Goal: Task Accomplishment & Management: Manage account settings

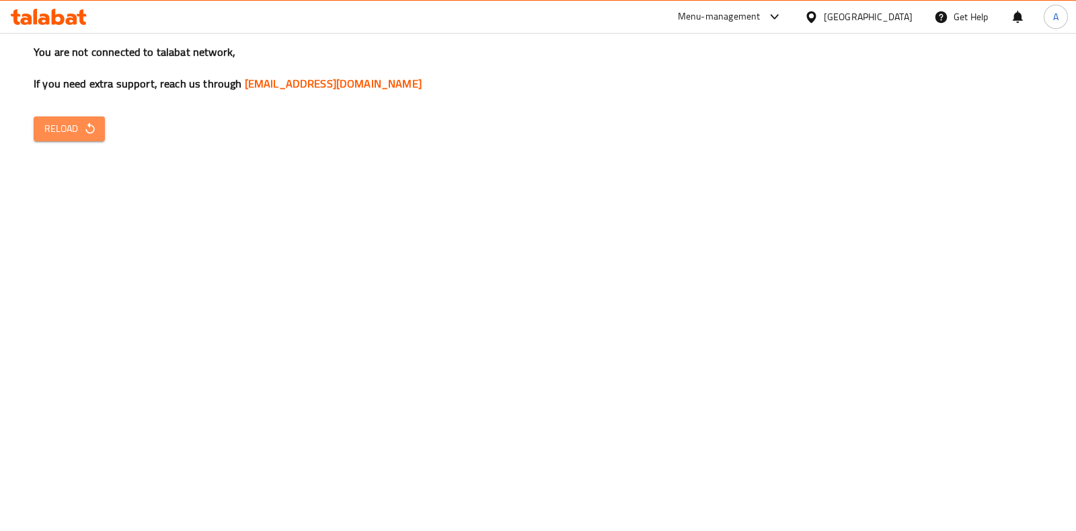
click at [75, 140] on button "Reload" at bounding box center [69, 128] width 71 height 25
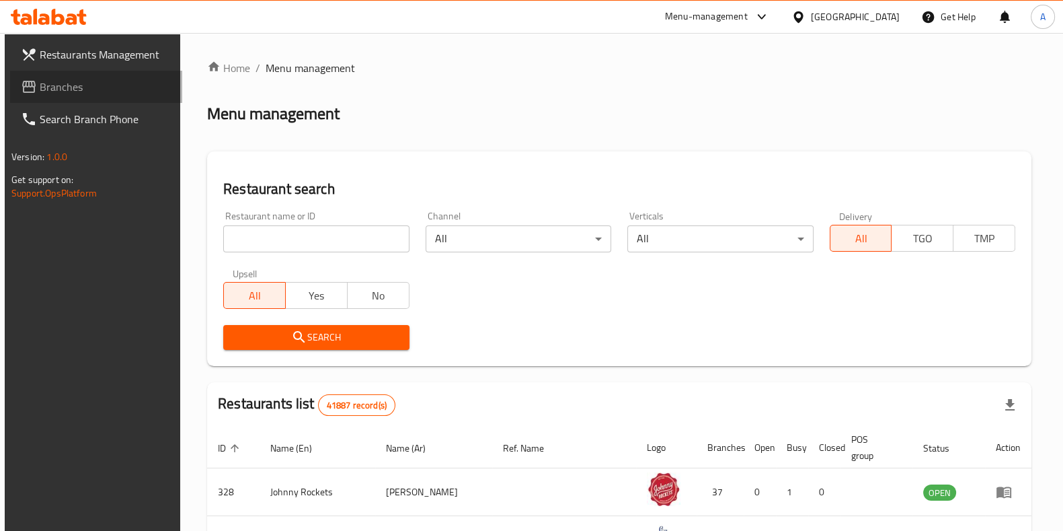
click at [59, 89] on span "Branches" at bounding box center [106, 87] width 132 height 16
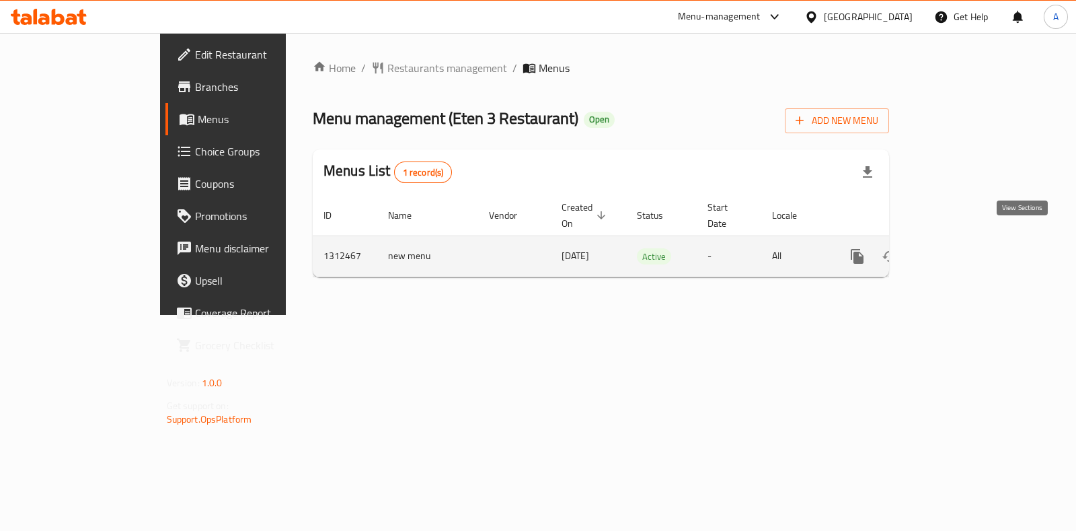
click at [962, 248] on icon "enhanced table" at bounding box center [954, 256] width 16 height 16
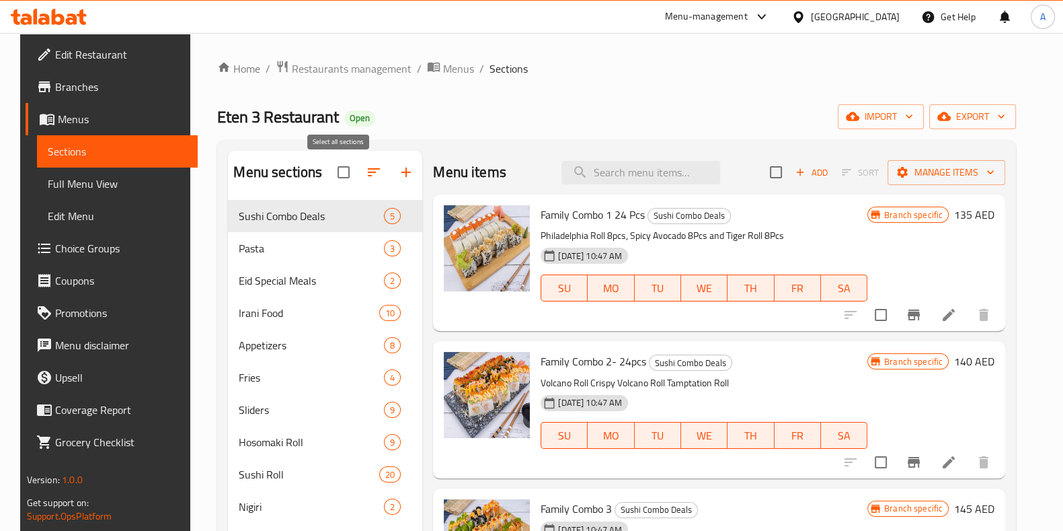
click at [340, 174] on input "checkbox" at bounding box center [344, 172] width 28 height 28
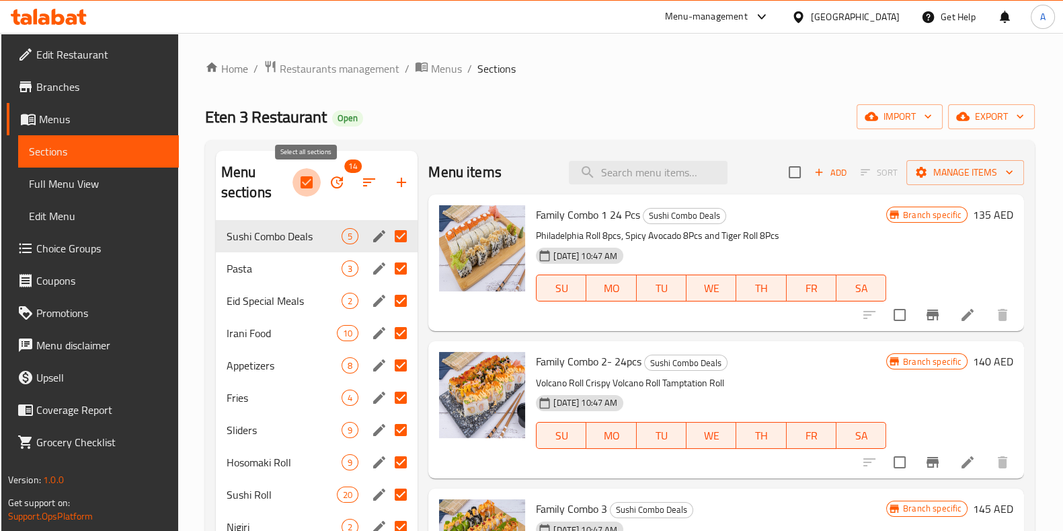
click at [306, 185] on input "checkbox" at bounding box center [307, 182] width 28 height 28
checkbox input "false"
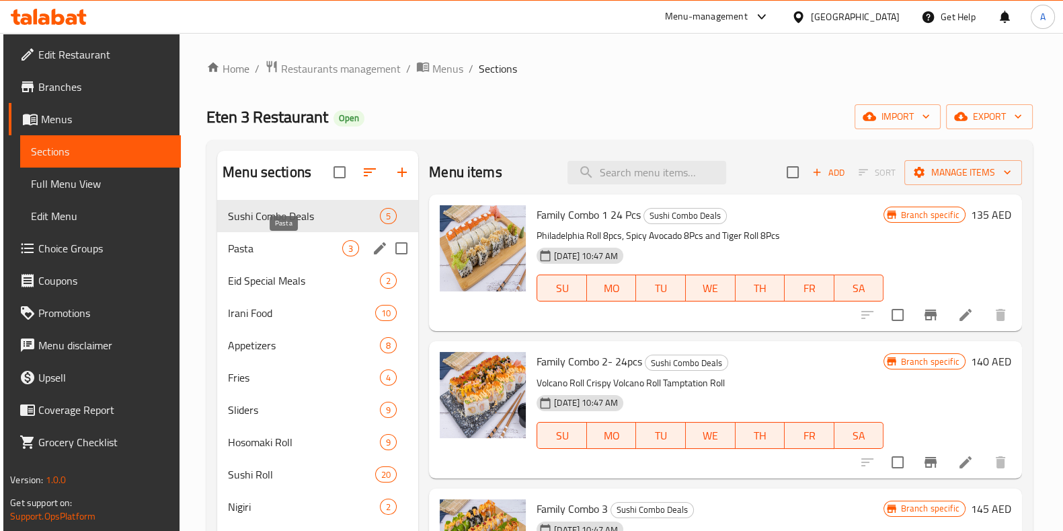
drag, startPoint x: 272, startPoint y: 211, endPoint x: 272, endPoint y: 249, distance: 37.7
click at [272, 249] on div "Sushi Combo Deals 5 Pasta 3 Eid Special Meals 2 Irani Food 10 Appetizers 8 Frie…" at bounding box center [317, 426] width 201 height 452
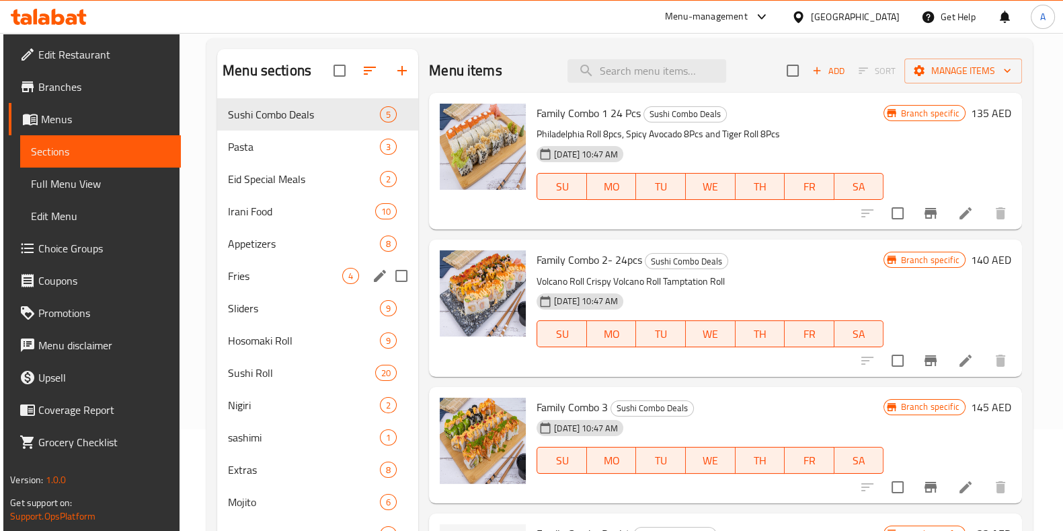
scroll to position [88, 0]
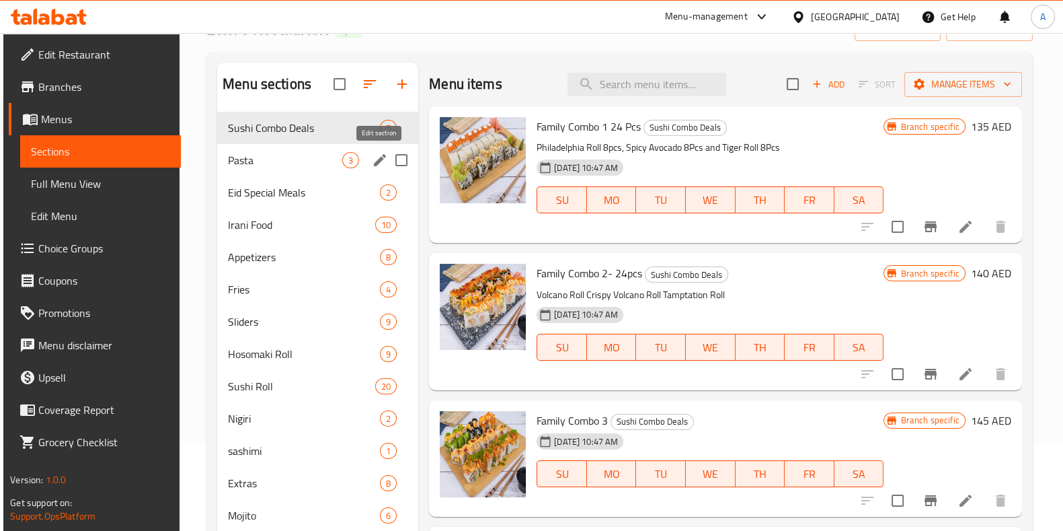
click at [377, 157] on icon "edit" at bounding box center [380, 160] width 16 height 16
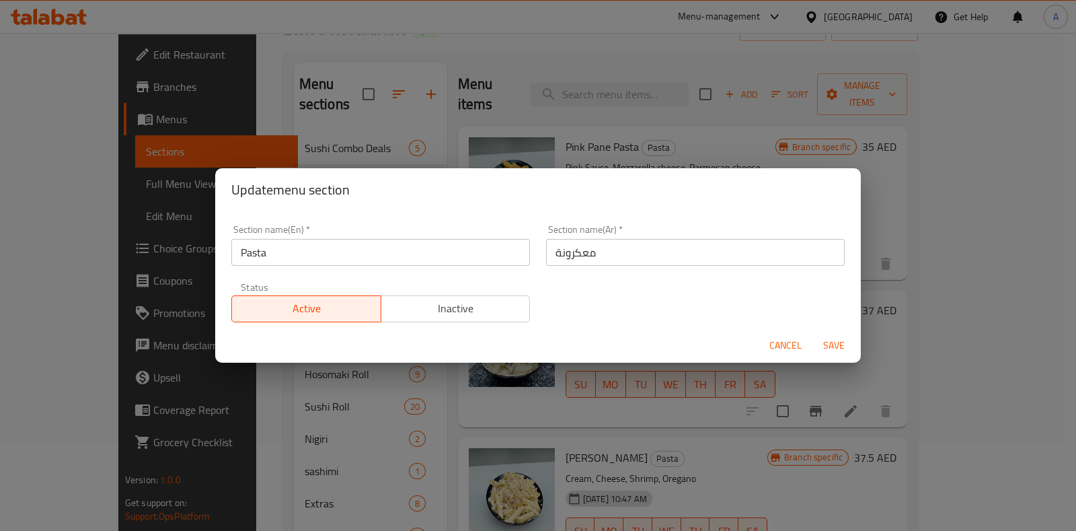
click at [780, 348] on span "Cancel" at bounding box center [785, 345] width 32 height 17
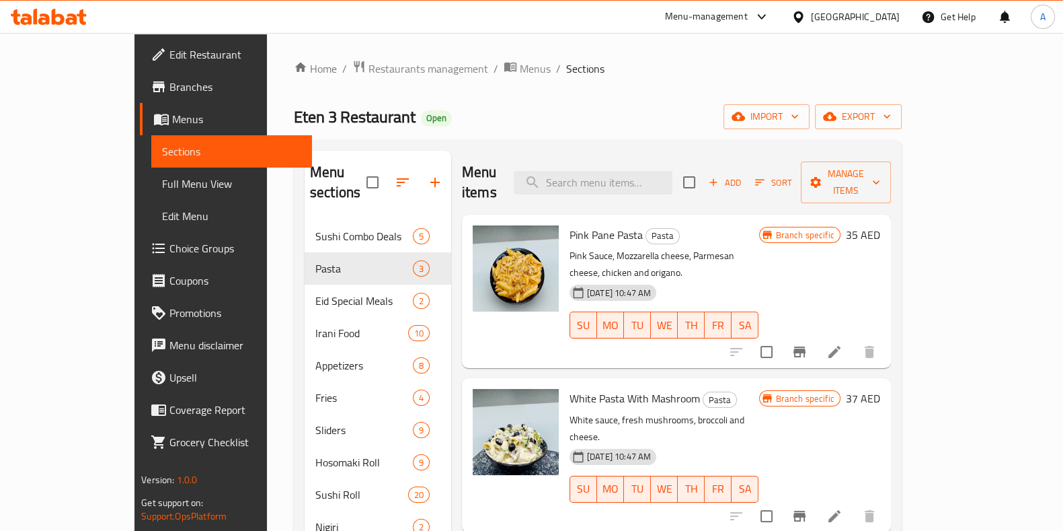
drag, startPoint x: 387, startPoint y: 95, endPoint x: 450, endPoint y: 116, distance: 66.6
click at [450, 116] on div "Home / Restaurants management / Menus / Sections Eten 3 Restaurant Open import …" at bounding box center [598, 376] width 608 height 632
click at [397, 178] on icon "button" at bounding box center [403, 182] width 12 height 8
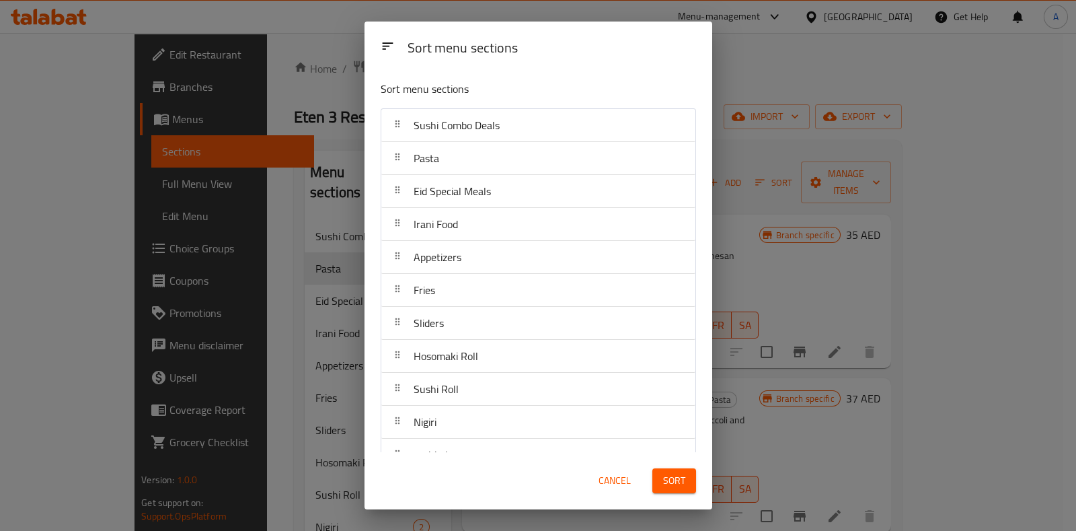
scroll to position [122, 0]
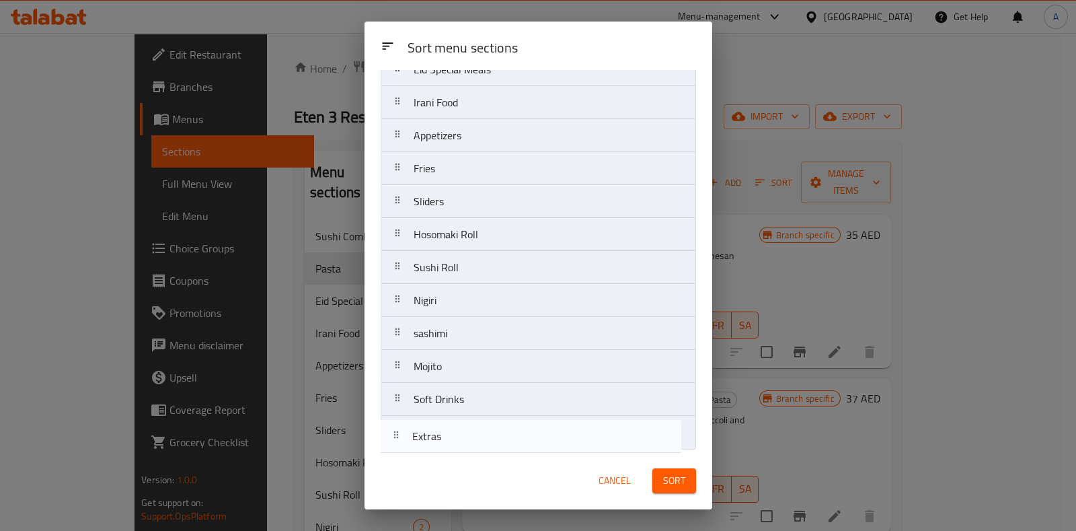
drag, startPoint x: 396, startPoint y: 368, endPoint x: 393, endPoint y: 443, distance: 75.4
click at [393, 443] on nav "Sushi Combo Deals Pasta Eid Special Meals Irani Food Appetizers Fries Sliders H…" at bounding box center [538, 218] width 315 height 463
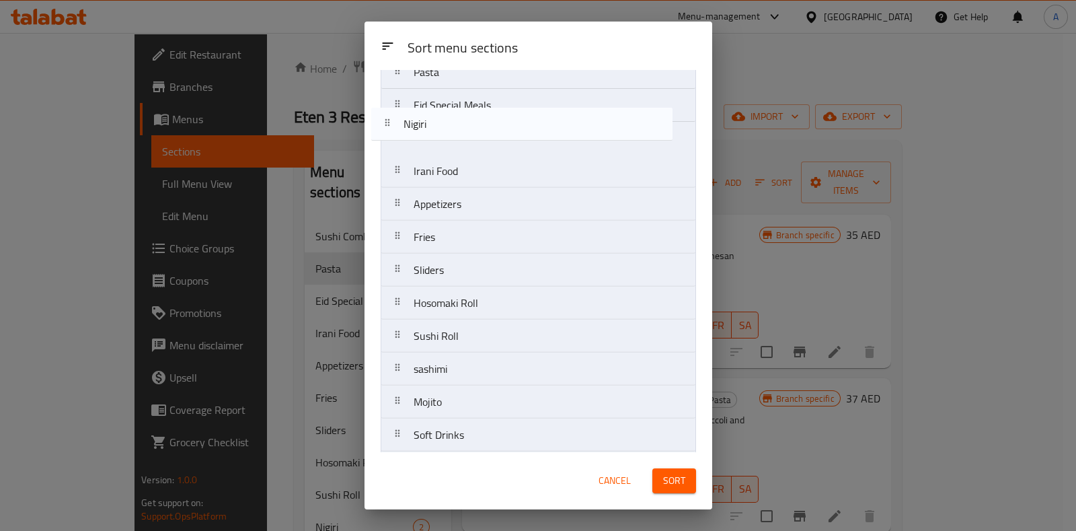
scroll to position [0, 0]
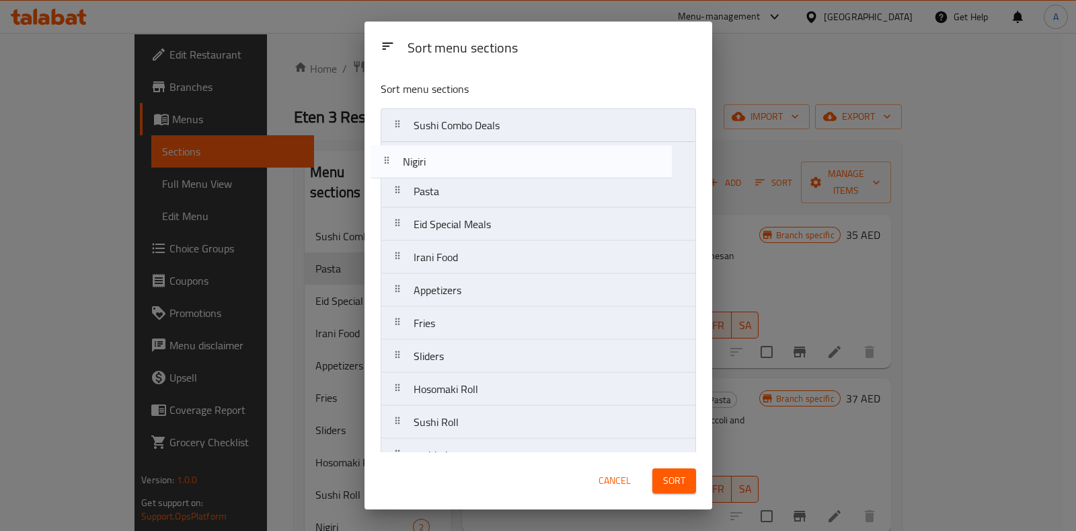
drag, startPoint x: 397, startPoint y: 301, endPoint x: 387, endPoint y: 157, distance: 143.6
click at [387, 157] on nav "Sushi Combo Deals Pasta Eid Special Meals Irani Food Appetizers Fries Sliders H…" at bounding box center [538, 339] width 315 height 463
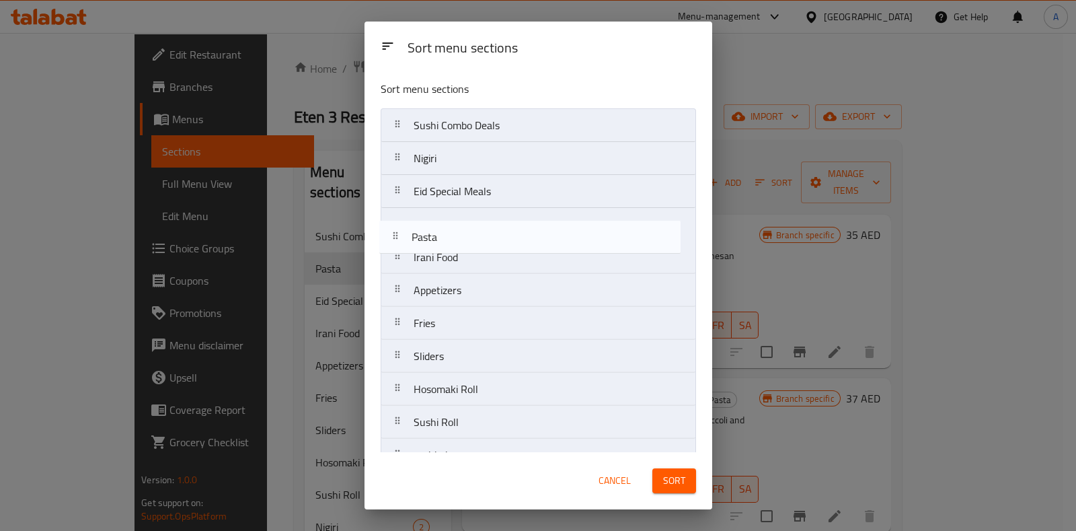
drag, startPoint x: 395, startPoint y: 191, endPoint x: 393, endPoint y: 242, distance: 51.1
click at [393, 242] on nav "Sushi Combo Deals Nigiri Pasta Eid Special Meals Irani Food Appetizers Fries Sl…" at bounding box center [538, 339] width 315 height 463
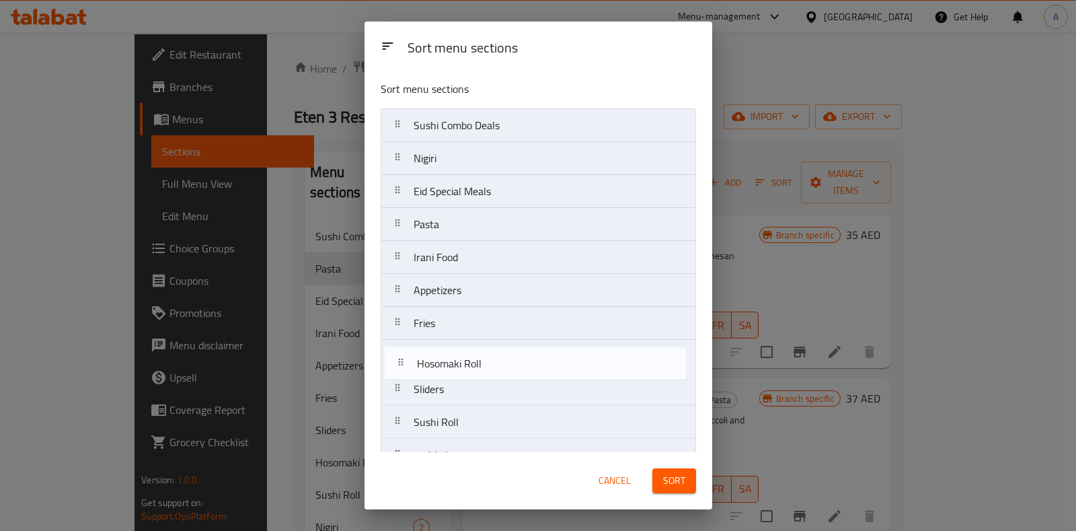
scroll to position [1, 0]
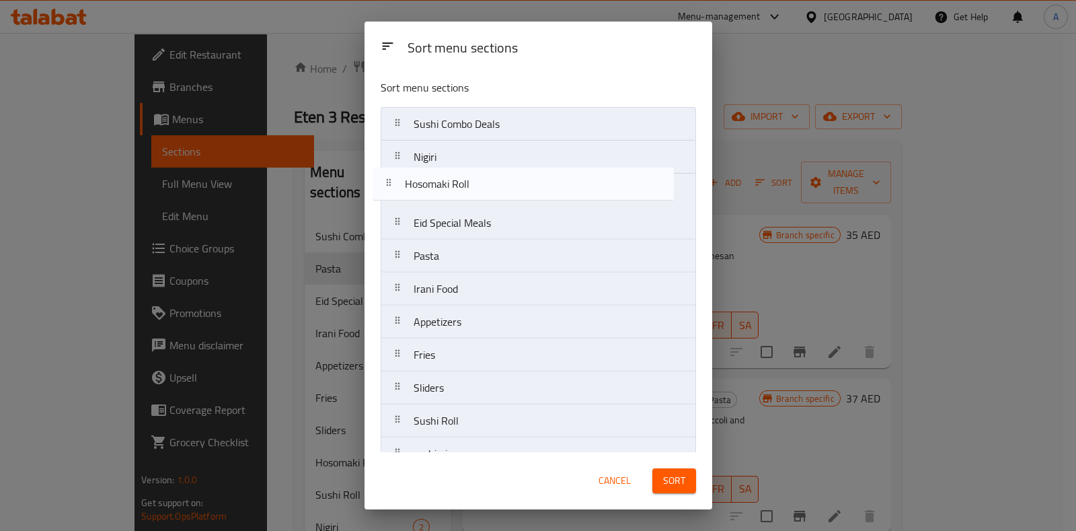
drag, startPoint x: 397, startPoint y: 393, endPoint x: 390, endPoint y: 181, distance: 212.0
click at [390, 181] on nav "Sushi Combo Deals Nigiri Eid Special Meals Pasta Irani Food Appetizers Fries Sl…" at bounding box center [538, 338] width 315 height 463
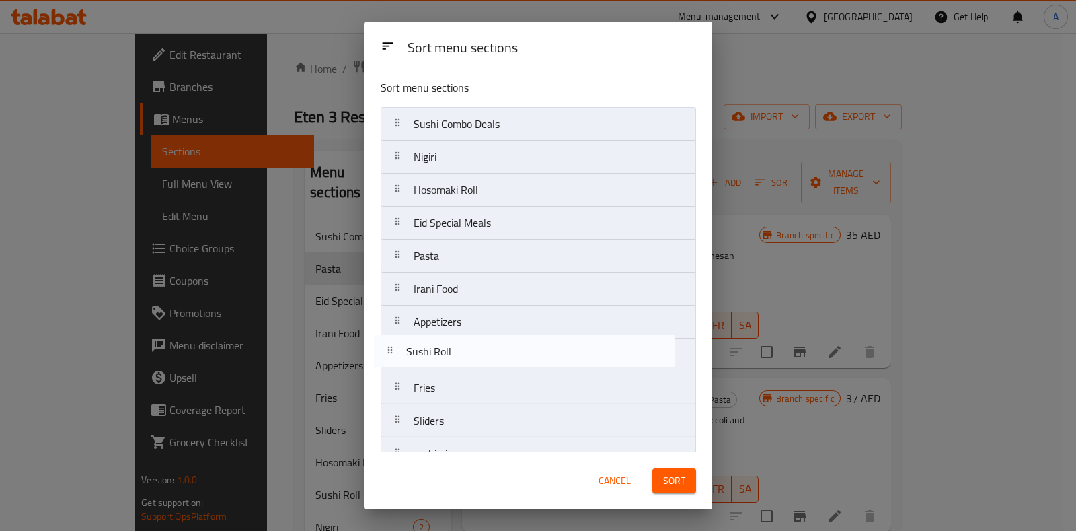
scroll to position [4, 0]
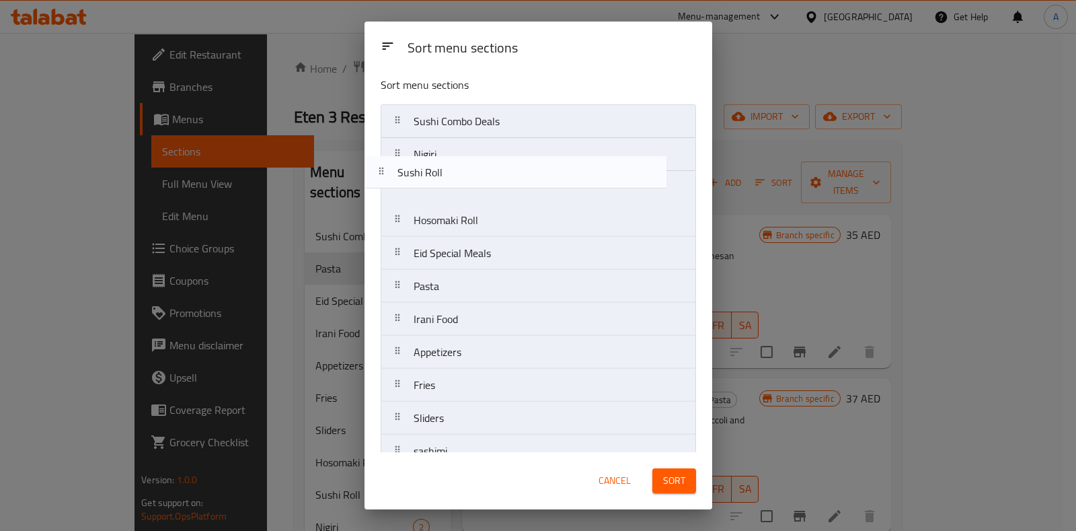
drag, startPoint x: 395, startPoint y: 420, endPoint x: 380, endPoint y: 163, distance: 256.7
click at [381, 163] on nav "Sushi Combo Deals Nigiri Hosomaki Roll Eid Special Meals Pasta Irani Food Appet…" at bounding box center [538, 335] width 315 height 463
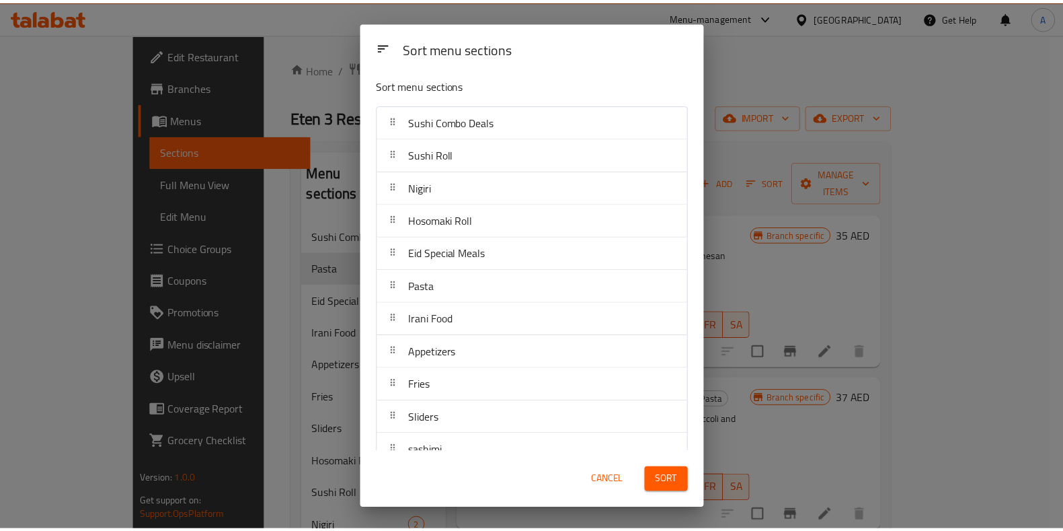
scroll to position [122, 0]
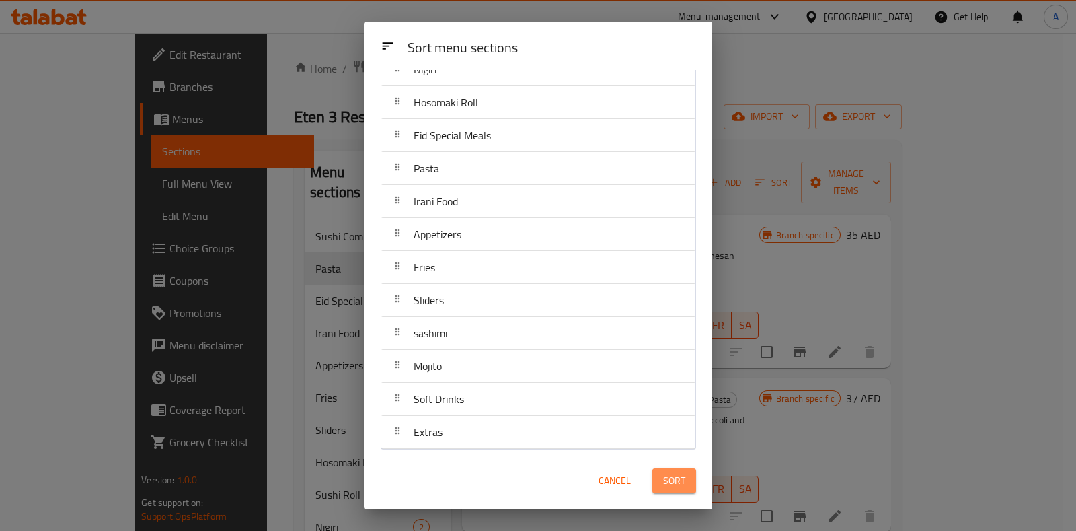
click at [672, 483] on span "Sort" at bounding box center [674, 480] width 22 height 17
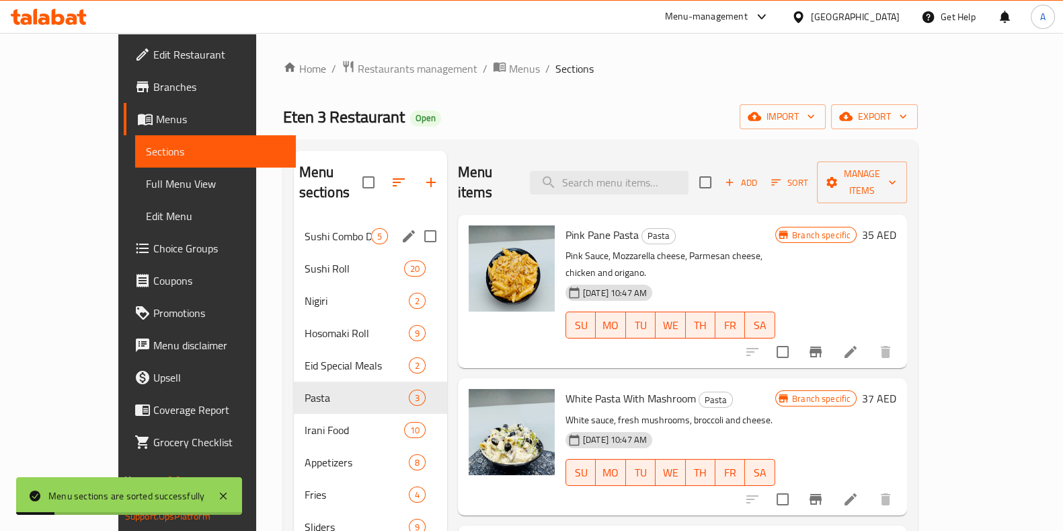
click at [294, 225] on div "Sushi Combo Deals 5" at bounding box center [370, 236] width 153 height 32
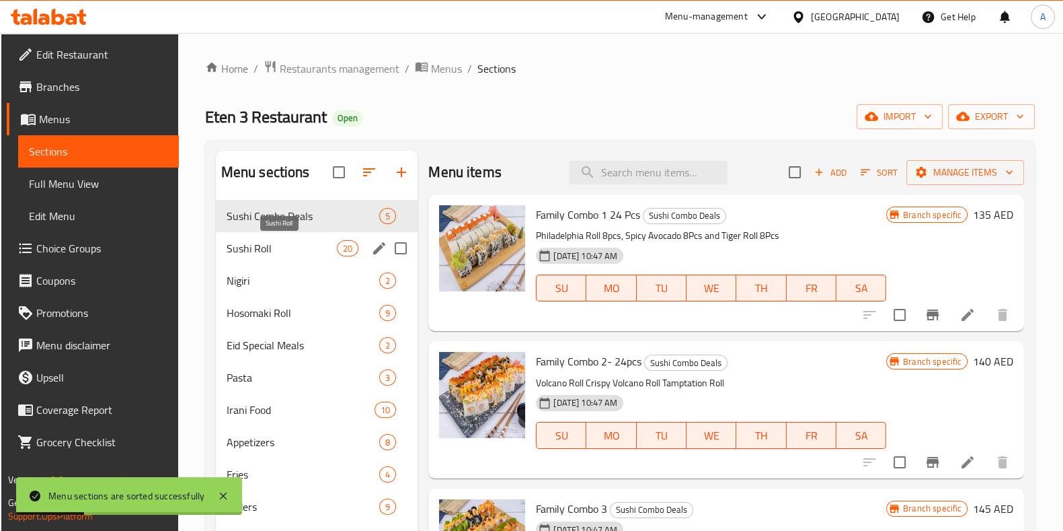
click at [249, 247] on span "Sushi Roll" at bounding box center [282, 248] width 110 height 16
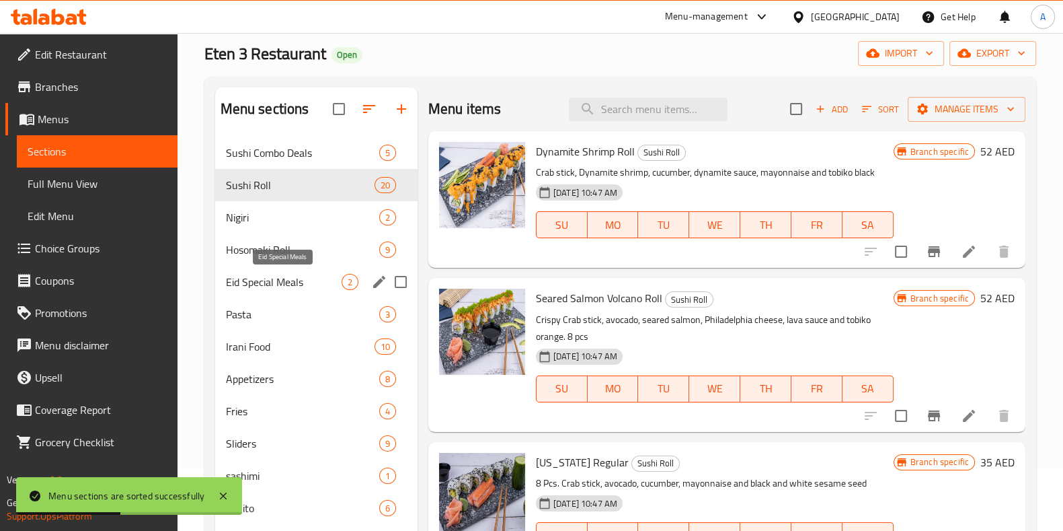
scroll to position [64, 0]
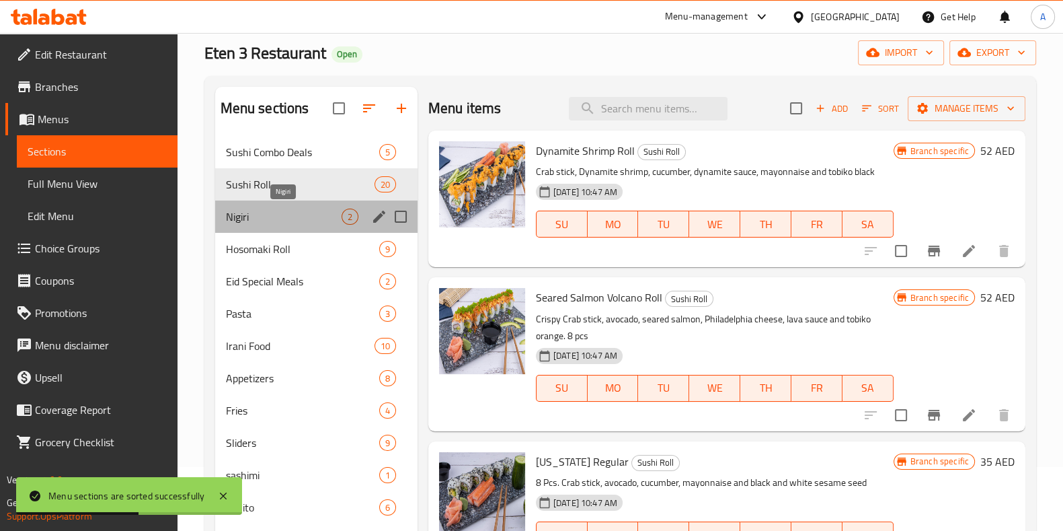
click at [235, 217] on span "Nigiri" at bounding box center [284, 217] width 116 height 16
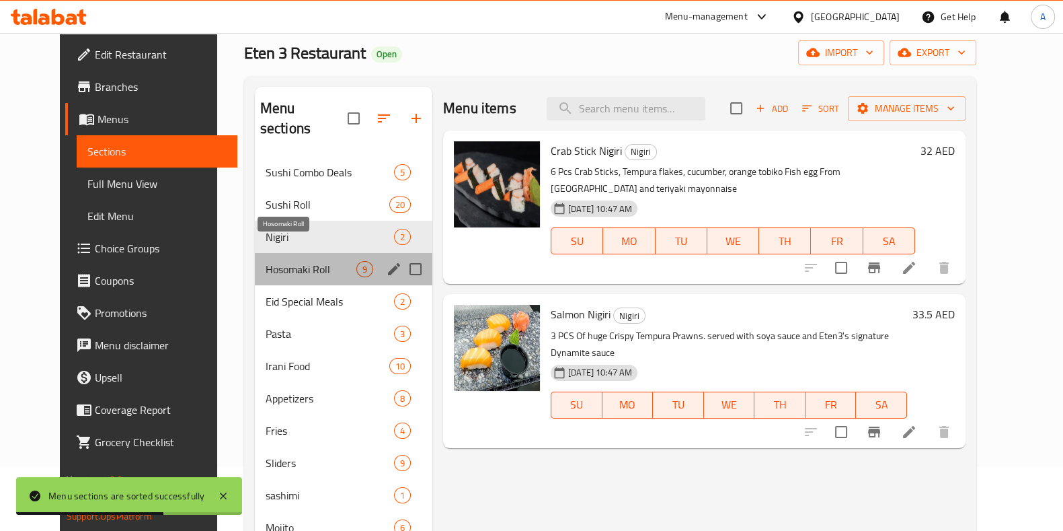
click at [266, 261] on span "Hosomaki Roll" at bounding box center [311, 269] width 91 height 16
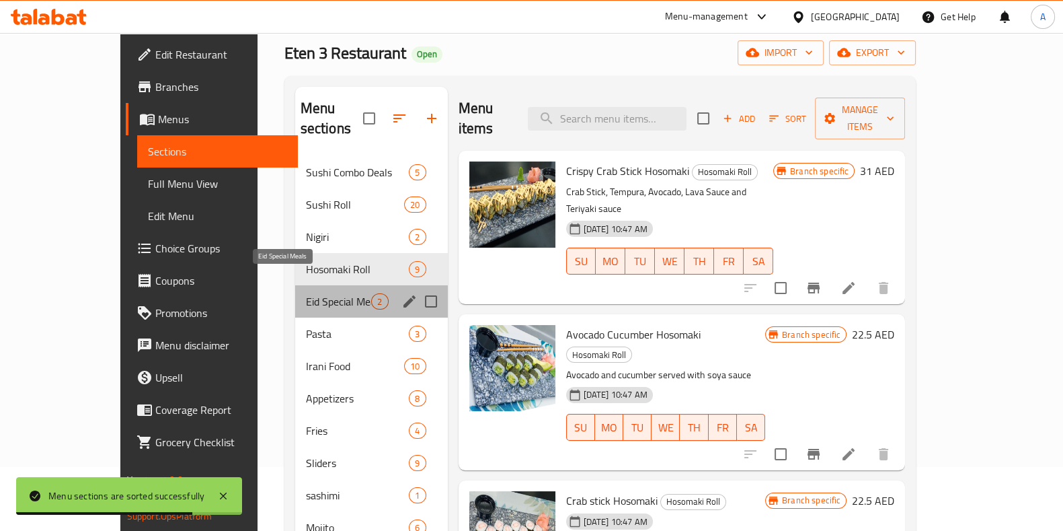
click at [306, 293] on span "Eid Special Meals" at bounding box center [339, 301] width 66 height 16
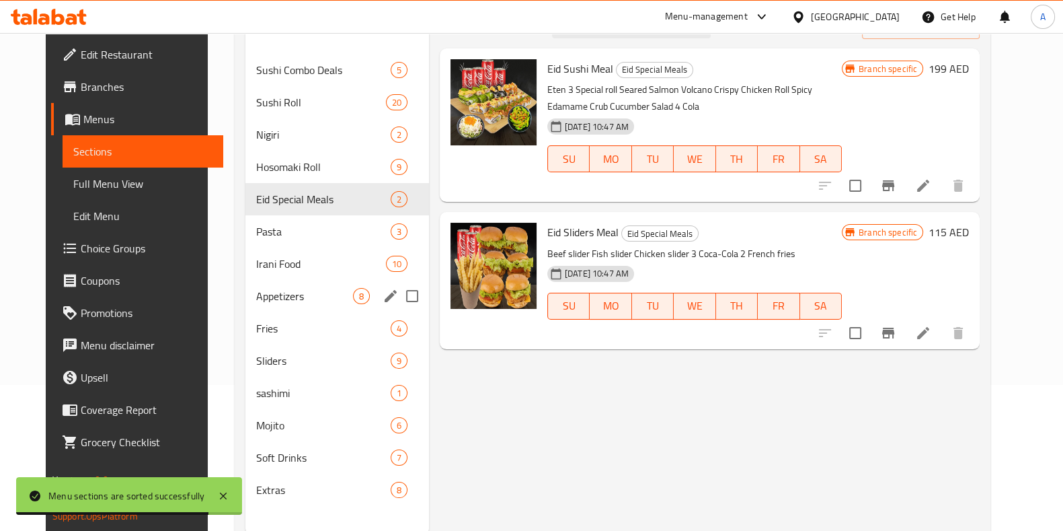
scroll to position [147, 0]
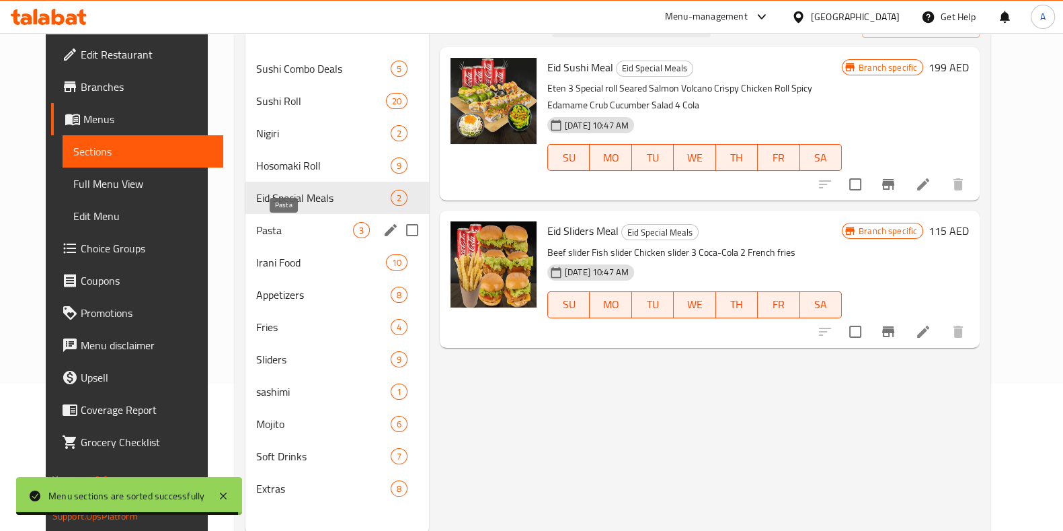
click at [256, 229] on span "Pasta" at bounding box center [304, 230] width 97 height 16
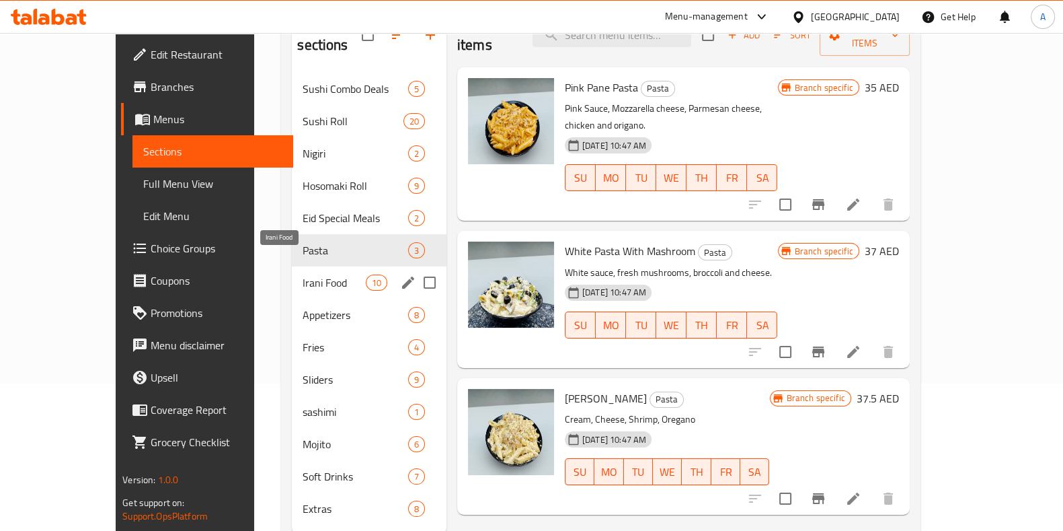
click at [303, 274] on span "Irani Food" at bounding box center [334, 282] width 63 height 16
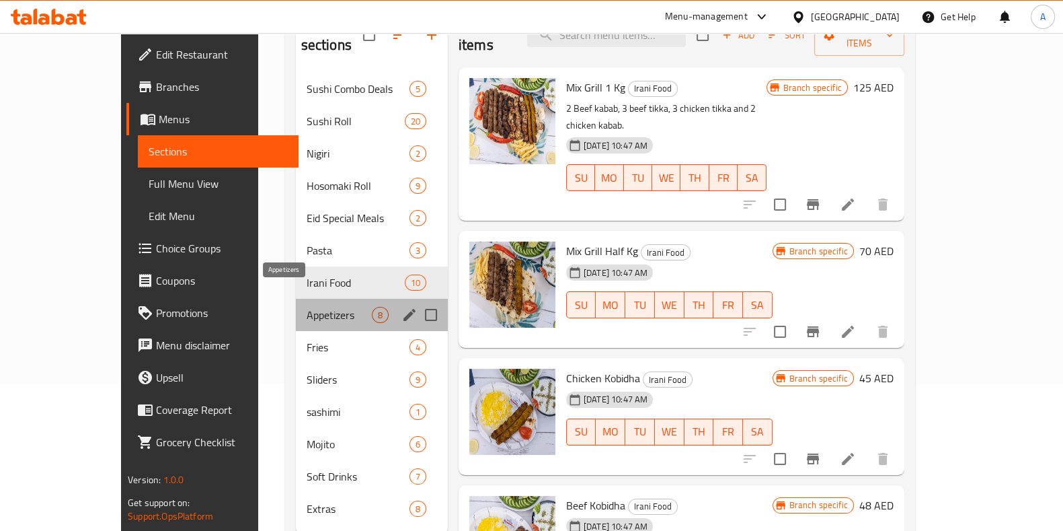
click at [307, 307] on span "Appetizers" at bounding box center [339, 315] width 65 height 16
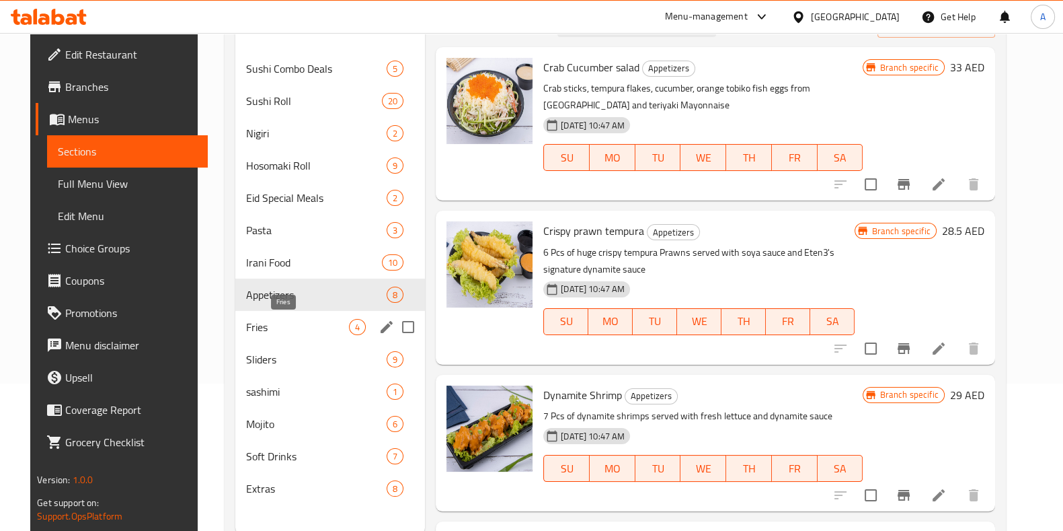
click at [253, 330] on span "Fries" at bounding box center [297, 327] width 103 height 16
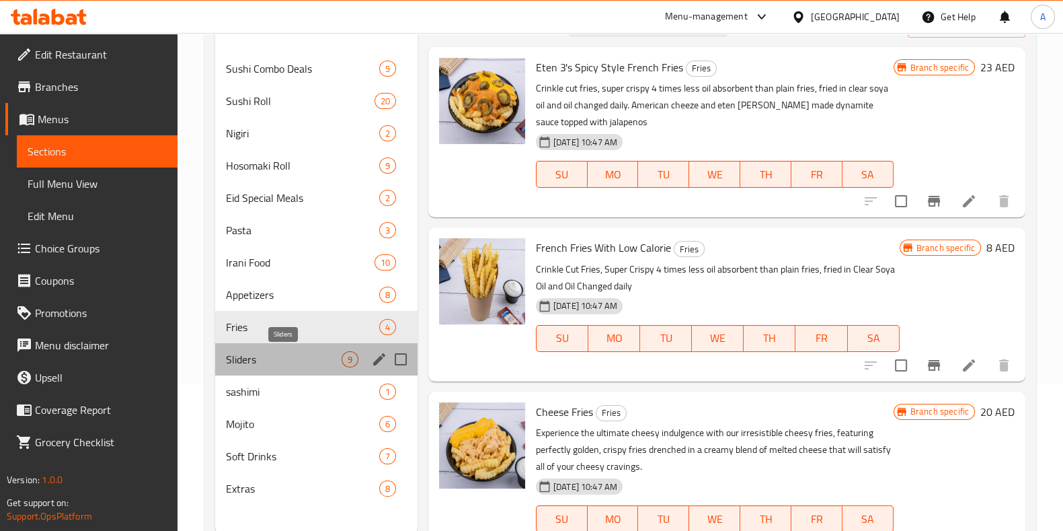
click at [245, 362] on span "Sliders" at bounding box center [284, 359] width 116 height 16
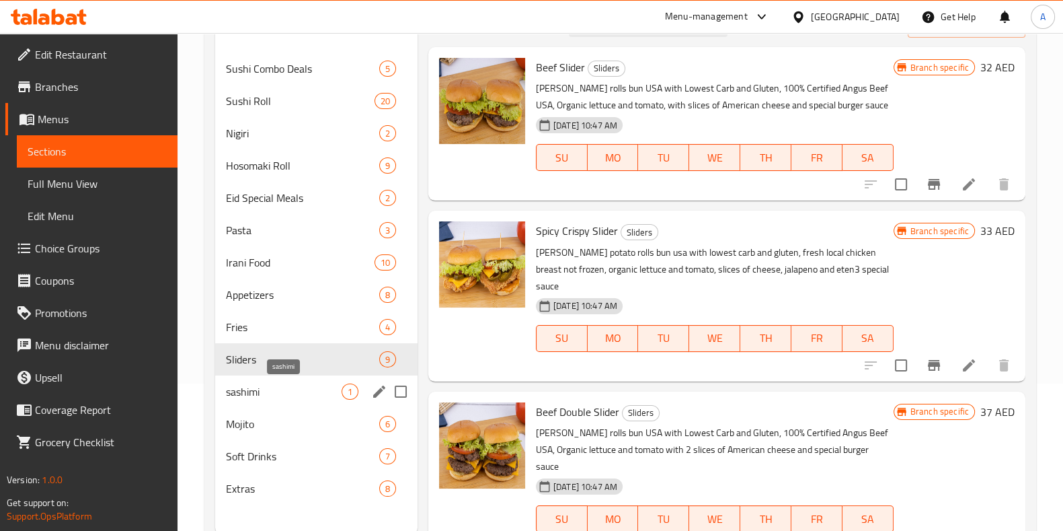
click at [243, 395] on span "sashimi" at bounding box center [284, 391] width 116 height 16
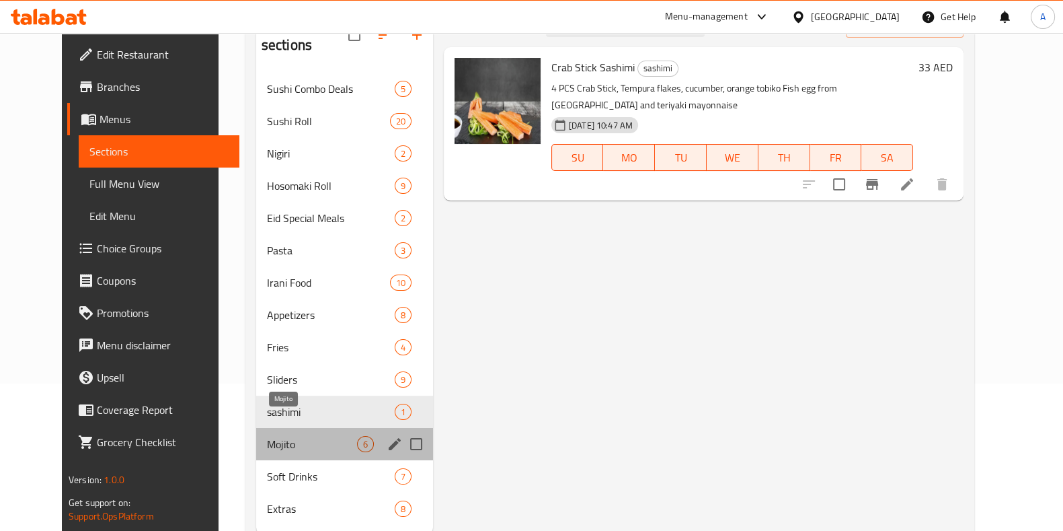
click at [267, 436] on span "Mojito" at bounding box center [312, 444] width 90 height 16
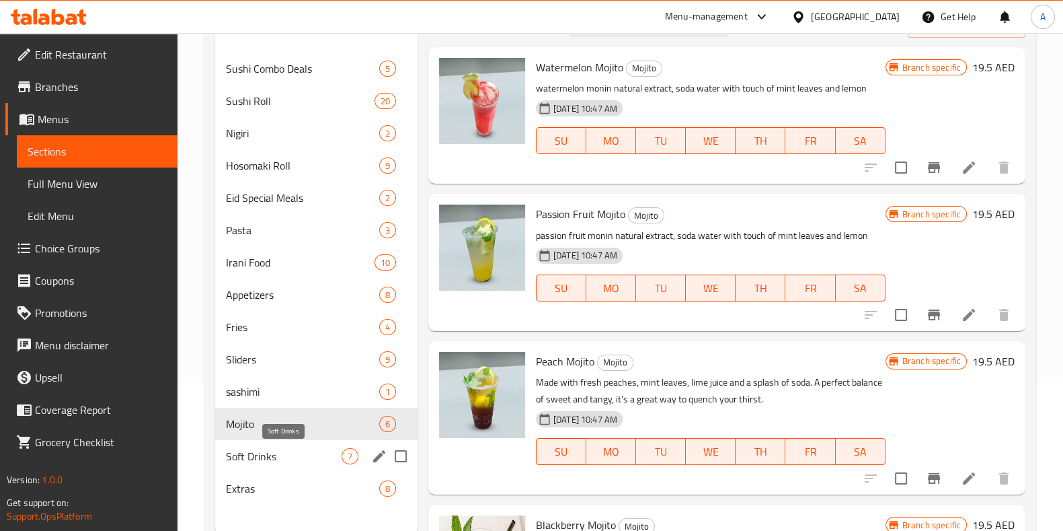
click at [238, 452] on span "Soft Drinks" at bounding box center [284, 456] width 116 height 16
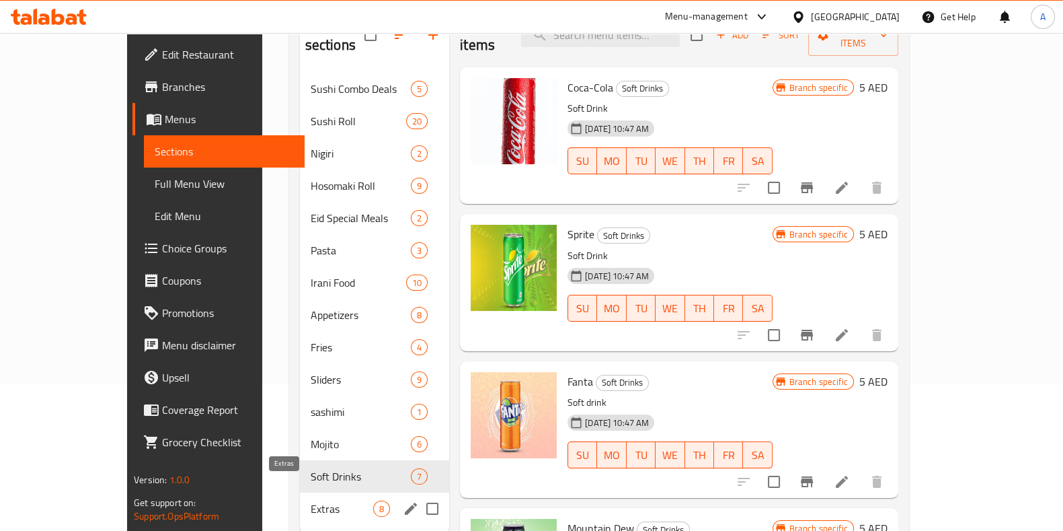
click at [311, 500] on span "Extras" at bounding box center [342, 508] width 63 height 16
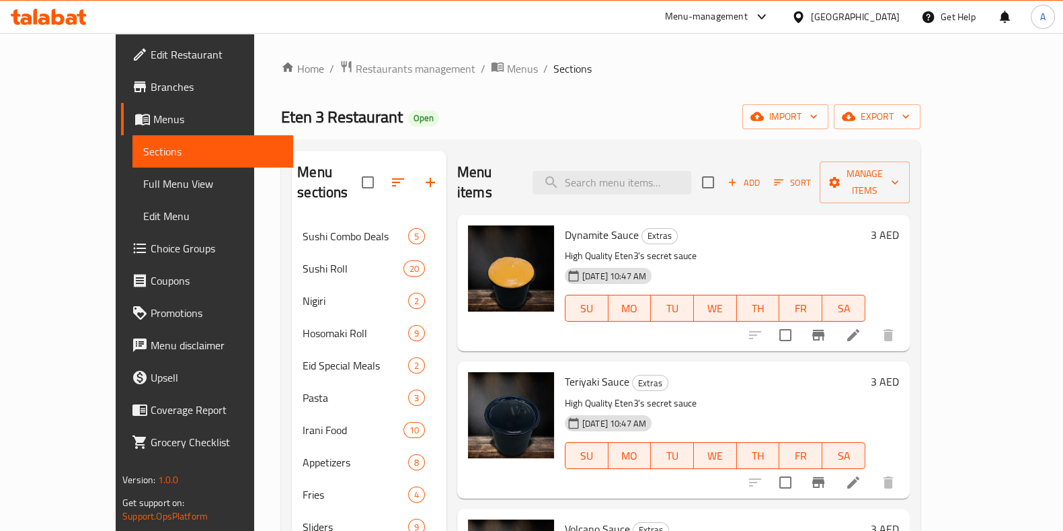
click at [151, 87] on span "Branches" at bounding box center [217, 87] width 132 height 16
